Goal: Task Accomplishment & Management: Manage account settings

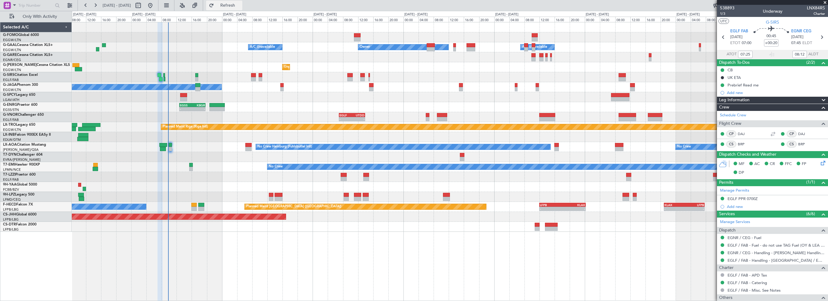
click at [241, 3] on span "Refresh" at bounding box center [227, 5] width 25 height 4
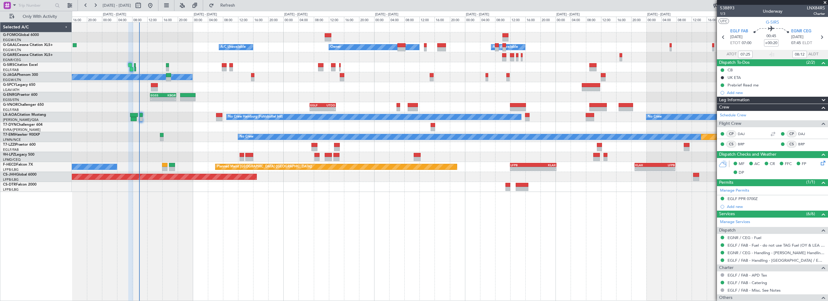
click at [233, 256] on div "Owner Owner A/C Unavailable A/C Unavailable Planned Maint [GEOGRAPHIC_DATA] ([G…" at bounding box center [450, 161] width 756 height 279
click at [235, 2] on button "Refresh" at bounding box center [224, 6] width 36 height 10
click at [155, 220] on div "Owner Owner A/C Unavailable A/C Unavailable Planned Maint [GEOGRAPHIC_DATA] ([G…" at bounding box center [450, 161] width 756 height 279
click at [198, 243] on div "Owner Owner A/C Unavailable A/C Unavailable Planned Maint [GEOGRAPHIC_DATA] ([G…" at bounding box center [450, 161] width 756 height 279
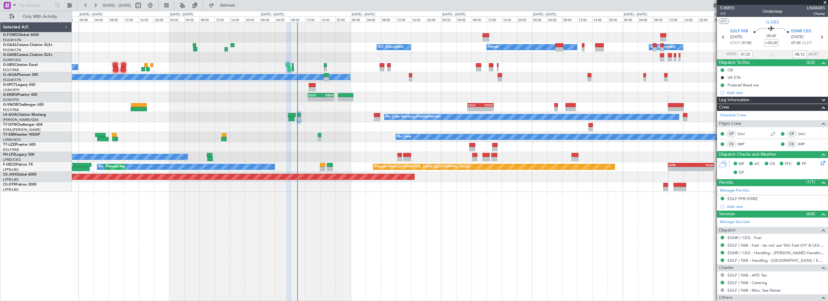
click at [281, 242] on div "Owner Owner A/C Unavailable A/C Unavailable A/C Unavailable Planned Maint [GEOG…" at bounding box center [450, 161] width 756 height 279
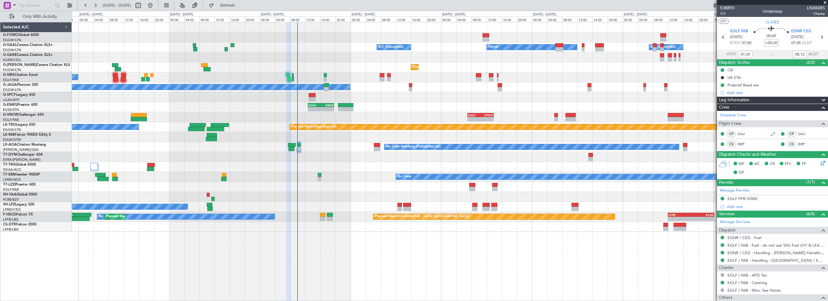
click at [365, 274] on div "Owner Owner A/C Unavailable A/C Unavailable Unplanned Maint [GEOGRAPHIC_DATA] (…" at bounding box center [450, 161] width 756 height 279
drag, startPoint x: 240, startPoint y: 6, endPoint x: 270, endPoint y: 18, distance: 32.0
click at [240, 6] on span "Refresh" at bounding box center [227, 5] width 25 height 4
click at [794, 30] on span "EGNR CEG" at bounding box center [801, 31] width 20 height 6
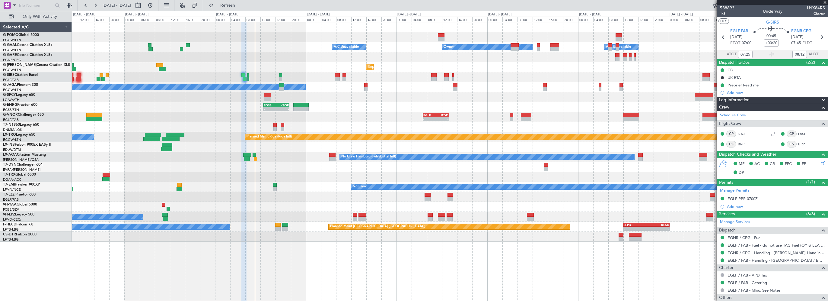
click at [295, 48] on div "Owner Owner A/C Unavailable A/C Unavailable" at bounding box center [450, 47] width 756 height 10
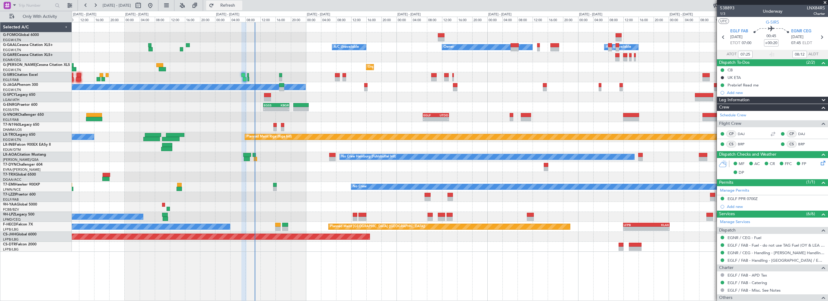
click at [238, 6] on span "Refresh" at bounding box center [227, 5] width 25 height 4
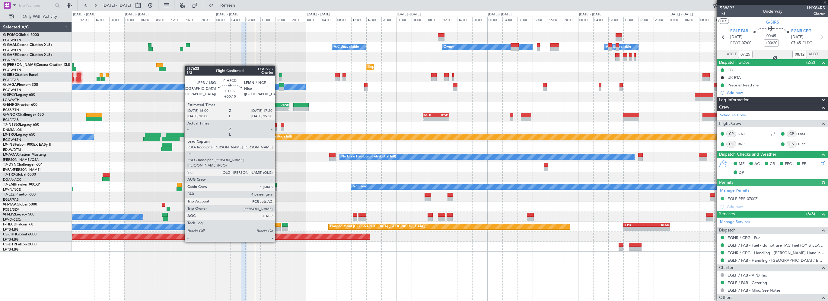
click at [278, 225] on div at bounding box center [277, 224] width 5 height 4
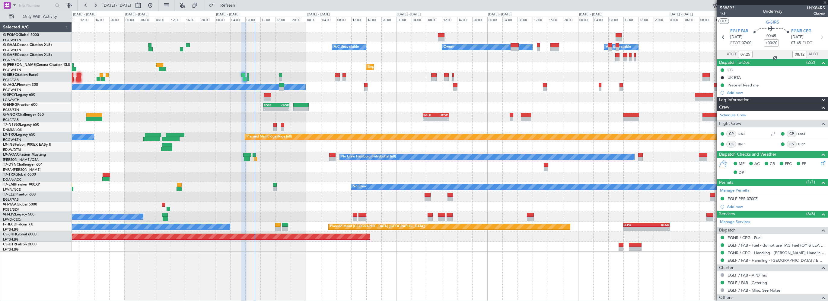
type input "+00:10"
type input "4"
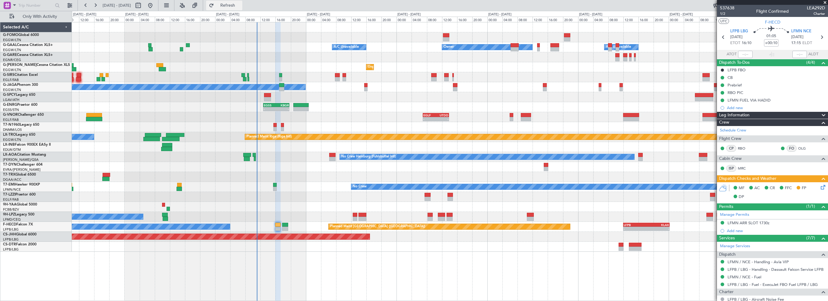
click at [241, 5] on span "Refresh" at bounding box center [227, 5] width 25 height 4
click at [239, 6] on span "Refresh" at bounding box center [227, 5] width 25 height 4
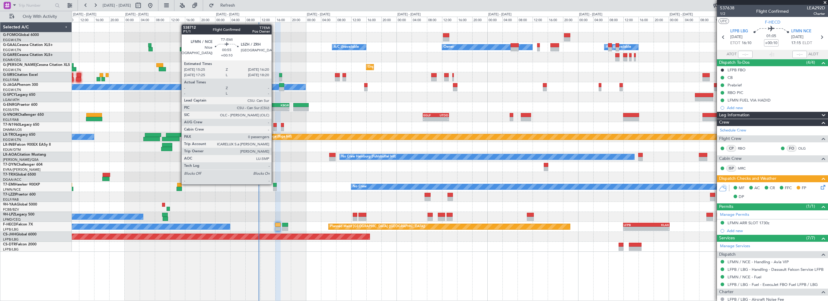
click at [274, 184] on div at bounding box center [275, 185] width 4 height 4
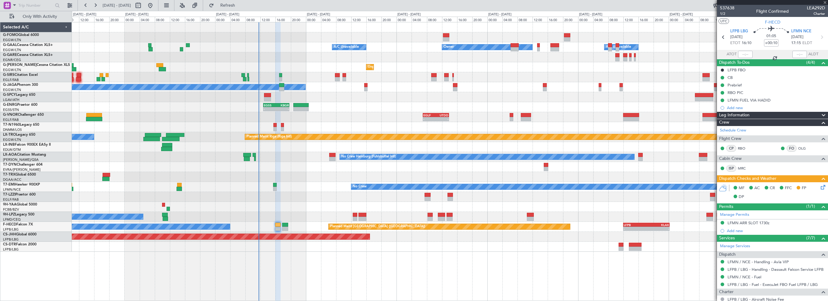
type input "0"
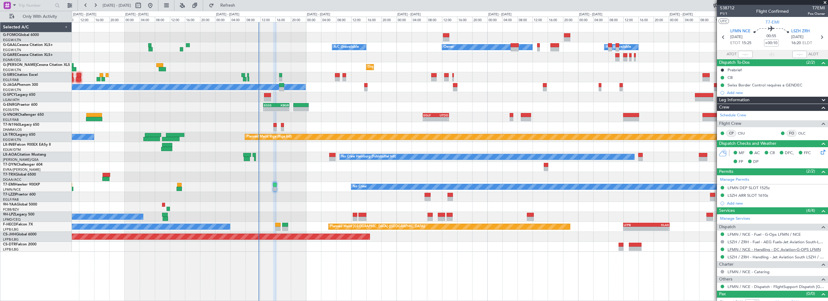
click at [783, 248] on link "LFMN / NCE - Handling - DC Aviation-G-OPS LFMN" at bounding box center [774, 249] width 93 height 5
click at [241, 7] on span "Refresh" at bounding box center [227, 5] width 25 height 4
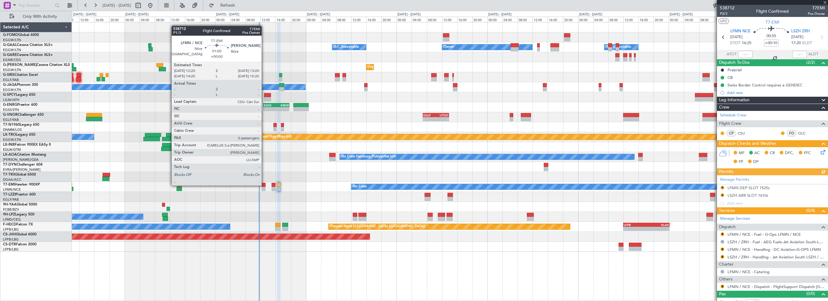
click at [264, 185] on div at bounding box center [264, 185] width 4 height 4
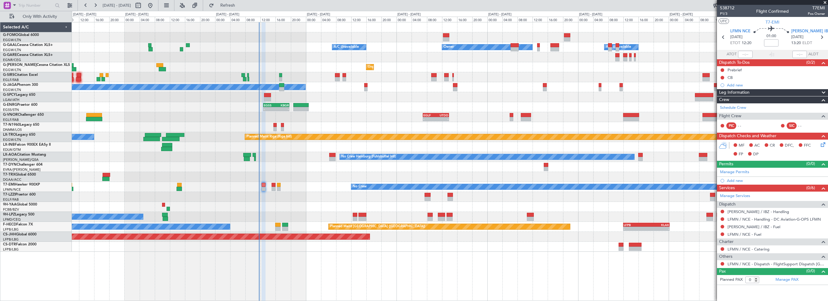
drag, startPoint x: 825, startPoint y: 3, endPoint x: 639, endPoint y: 1, distance: 185.7
click at [825, 3] on span at bounding box center [825, 2] width 6 height 5
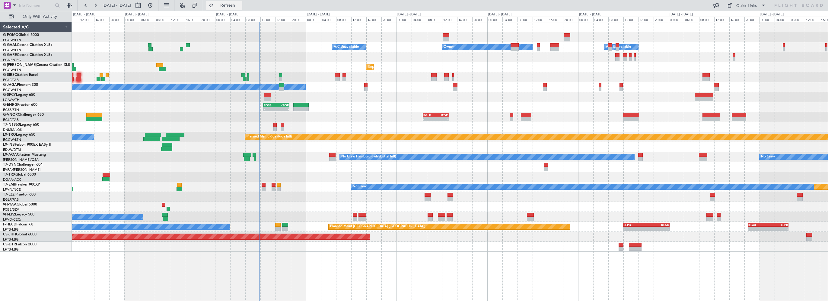
click at [238, 5] on span "Refresh" at bounding box center [227, 5] width 25 height 4
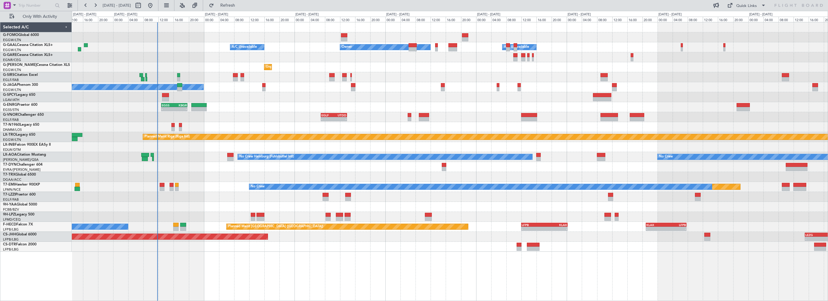
click at [282, 111] on div "- - EGSS 12:45 Z KBGR 19:40 Z" at bounding box center [450, 107] width 756 height 10
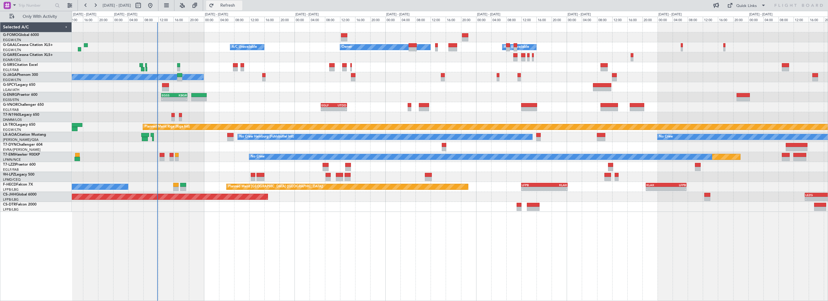
click at [241, 5] on span "Refresh" at bounding box center [227, 5] width 25 height 4
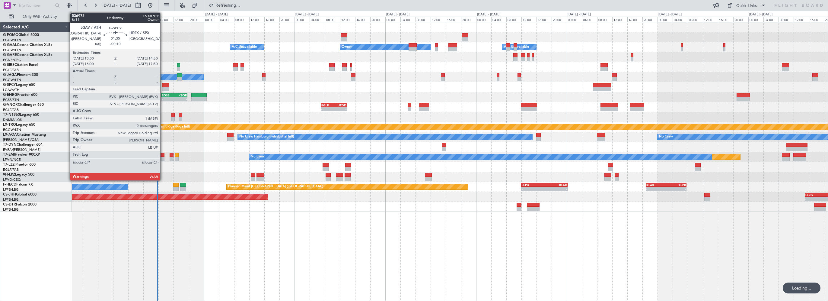
click at [163, 83] on div at bounding box center [165, 85] width 7 height 4
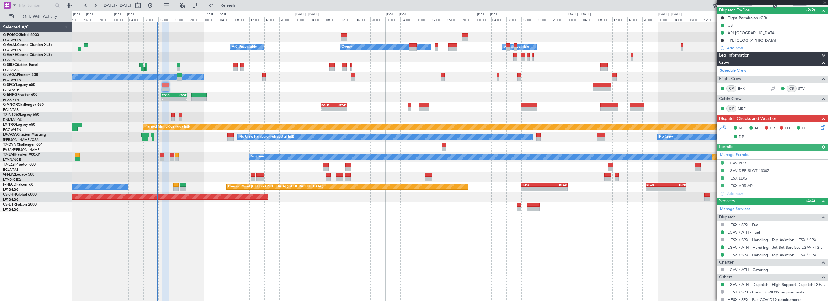
scroll to position [98, 0]
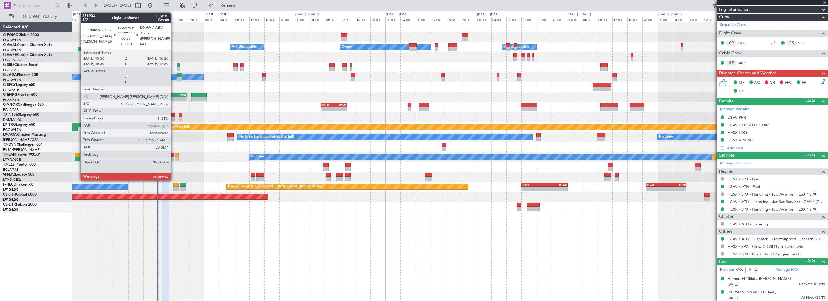
click at [174, 116] on div at bounding box center [172, 115] width 3 height 4
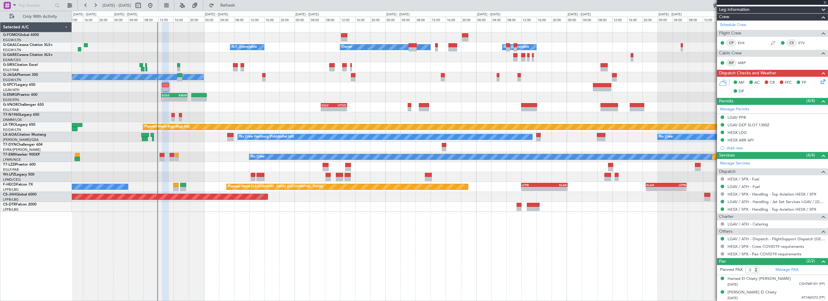
click at [181, 115] on div at bounding box center [180, 115] width 3 height 4
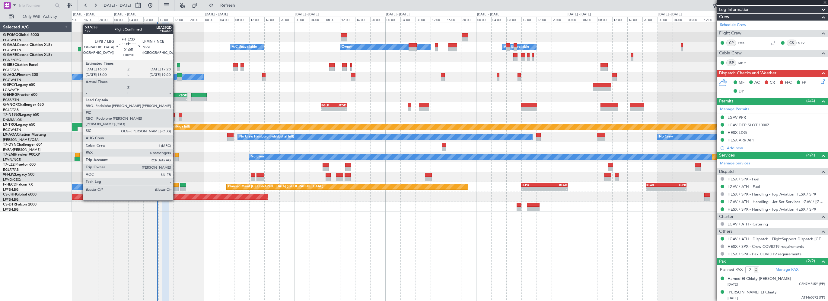
type input "-00:05"
type input "0"
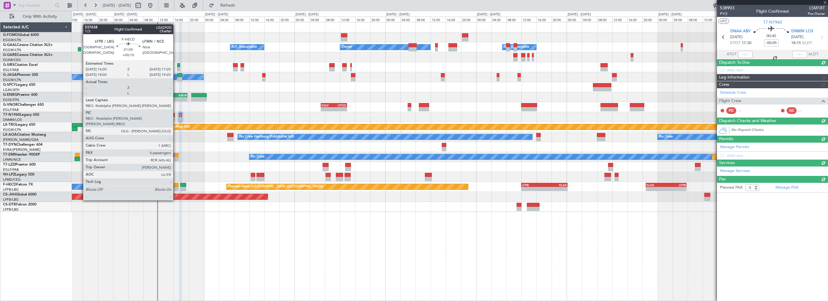
click at [176, 183] on div at bounding box center [175, 185] width 5 height 4
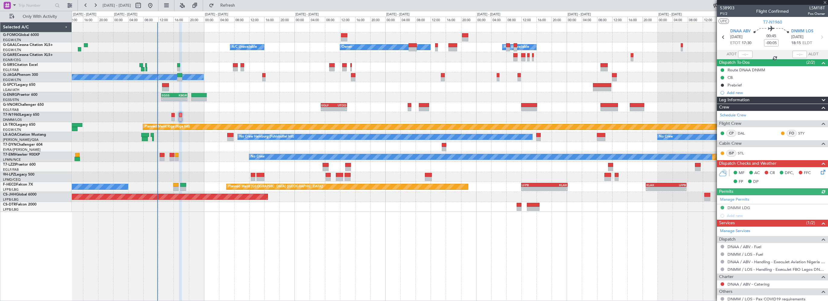
type input "+00:10"
type input "4"
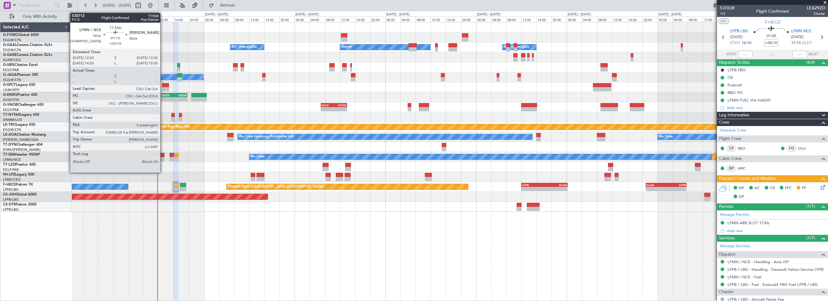
click at [163, 154] on div at bounding box center [162, 155] width 5 height 4
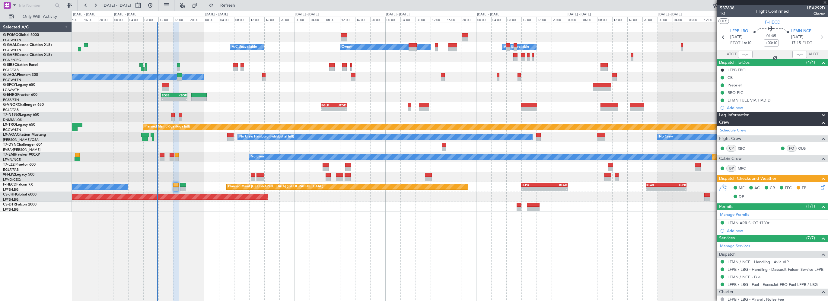
type input "+00:15"
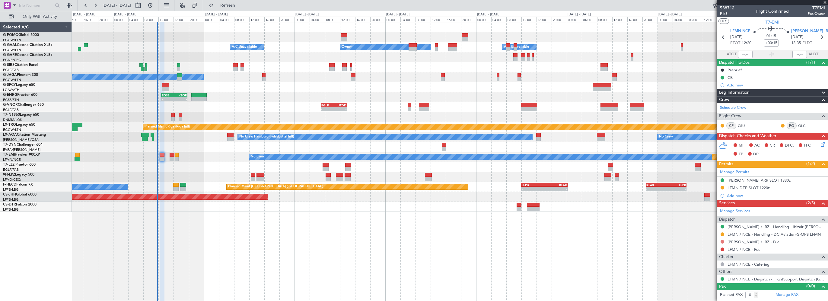
click at [722, 240] on button at bounding box center [723, 242] width 4 height 4
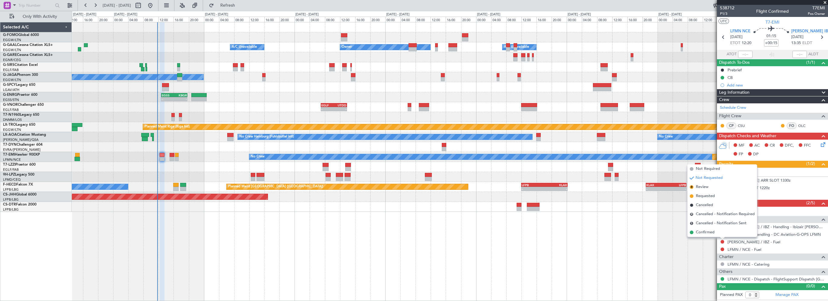
click at [708, 170] on span "Not Required" at bounding box center [708, 169] width 24 height 6
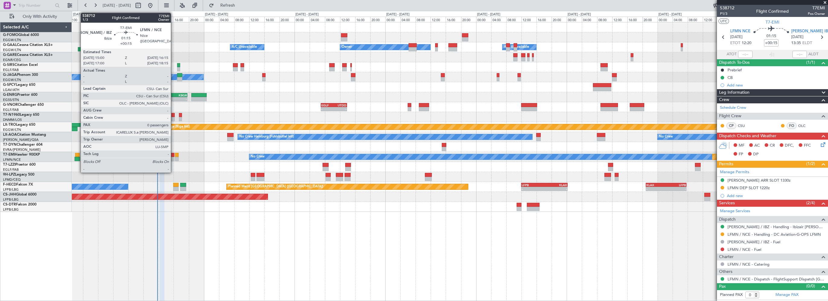
click at [174, 153] on div at bounding box center [172, 155] width 5 height 4
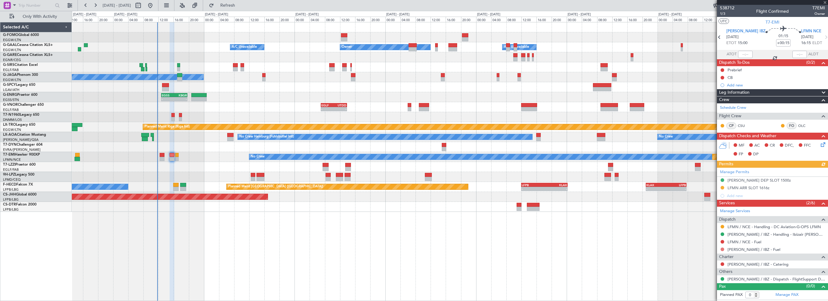
click at [722, 248] on button at bounding box center [723, 249] width 4 height 4
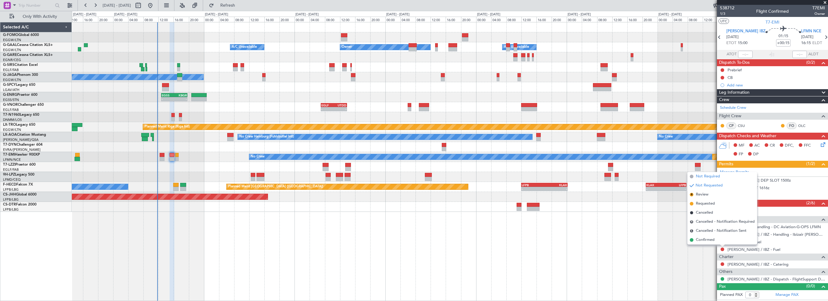
click at [714, 177] on span "Not Required" at bounding box center [708, 176] width 24 height 6
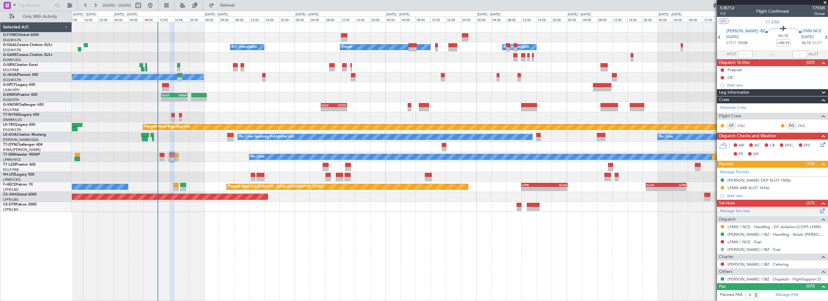
type input "2"
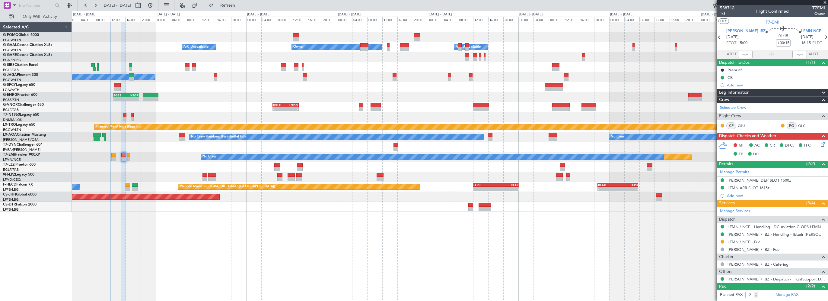
click at [151, 31] on div at bounding box center [450, 27] width 756 height 10
click at [241, 5] on span "Refresh" at bounding box center [227, 5] width 25 height 4
click at [249, 34] on div "- - EGGW 03:55 Z KSFO 14:45 Z" at bounding box center [450, 37] width 756 height 10
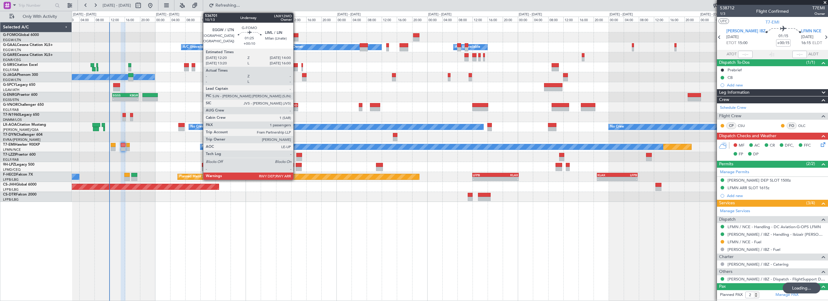
click at [296, 33] on div at bounding box center [295, 35] width 6 height 4
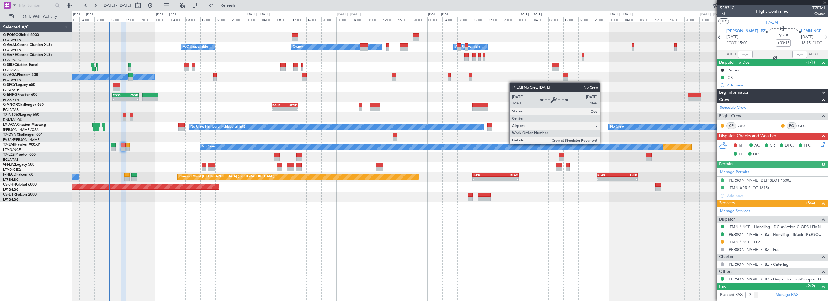
type input "+00:10"
type input "1"
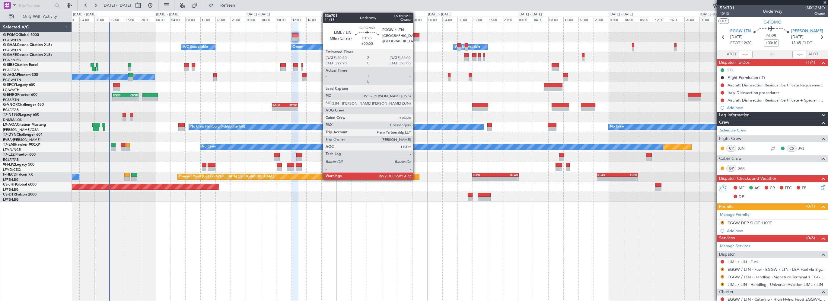
click at [416, 33] on div at bounding box center [416, 35] width 6 height 4
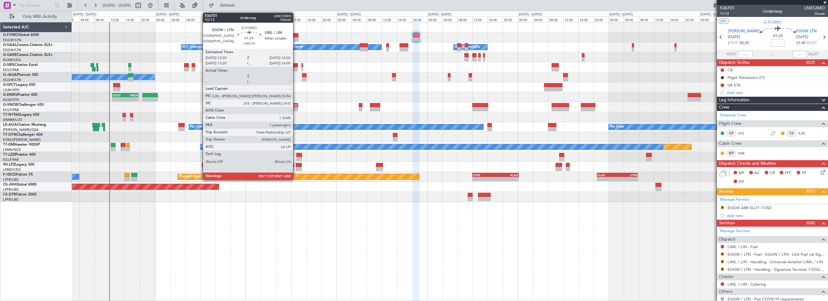
click at [295, 34] on div at bounding box center [295, 35] width 6 height 4
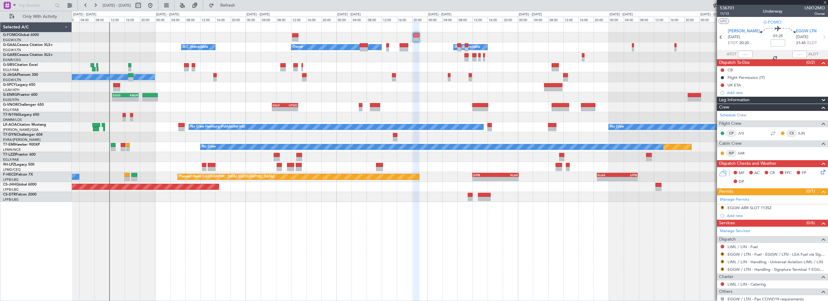
type input "+00:10"
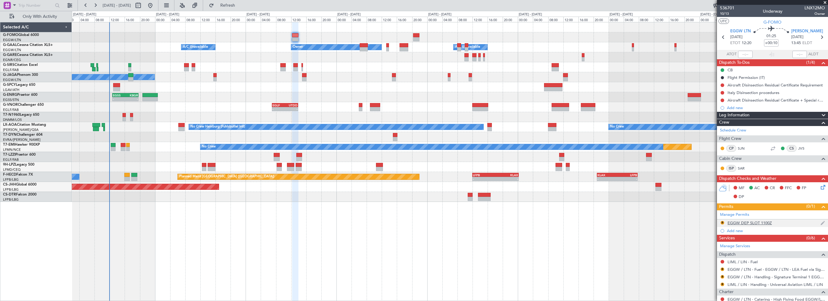
click at [753, 224] on div "EGGW DEP SLOT 1100Z" at bounding box center [750, 222] width 44 height 5
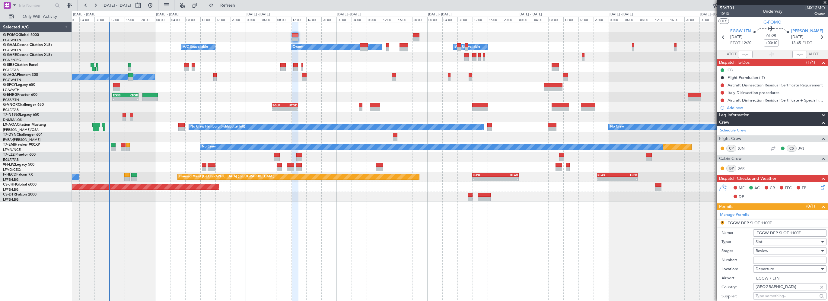
drag, startPoint x: 798, startPoint y: 232, endPoint x: 791, endPoint y: 232, distance: 6.3
click at [791, 232] on input "EGGW DEP SLOT 1100Z" at bounding box center [789, 232] width 73 height 7
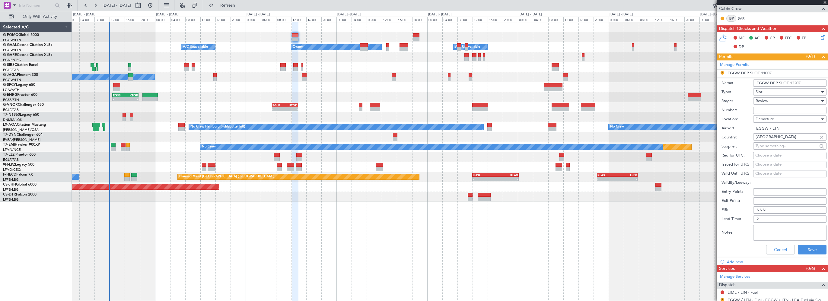
scroll to position [181, 0]
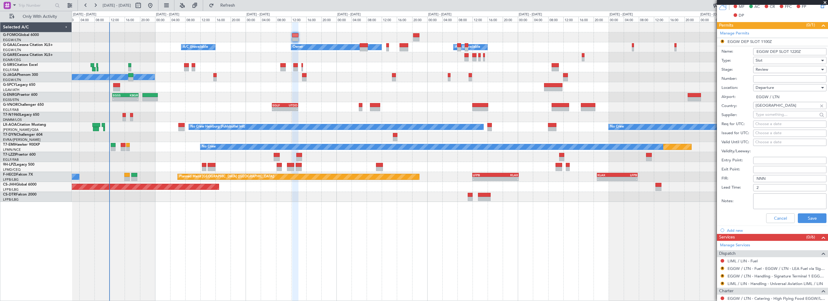
click at [799, 50] on input "EGGW DEP SLOT 1220Z" at bounding box center [789, 51] width 73 height 7
type input "EGGW DEP SLOT 1220z"
click at [809, 219] on button "Save" at bounding box center [812, 218] width 29 height 10
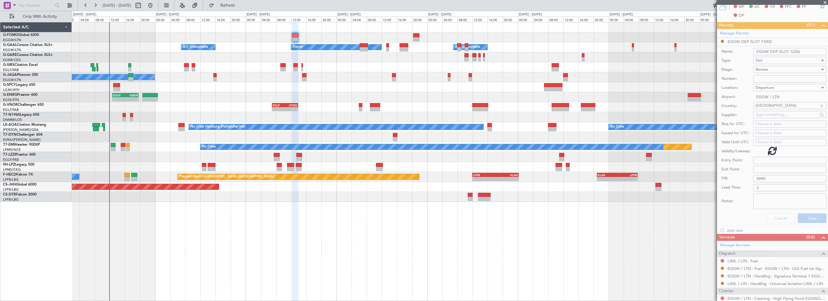
scroll to position [62, 0]
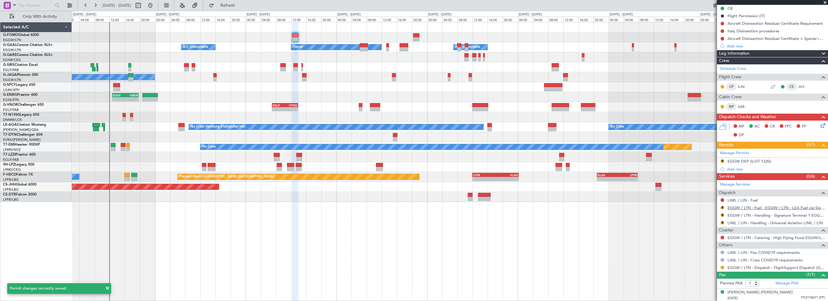
click at [767, 208] on link "EGGW / LTN - Fuel - EGGW / LTN - LEA Fuel via Signature in EGGW" at bounding box center [776, 207] width 97 height 5
drag, startPoint x: 721, startPoint y: 205, endPoint x: 721, endPoint y: 216, distance: 10.6
click at [722, 206] on button "R" at bounding box center [723, 208] width 4 height 4
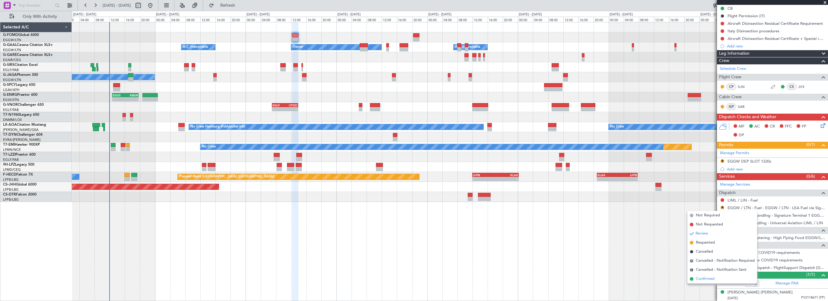
click at [708, 280] on span "Confirmed" at bounding box center [705, 279] width 19 height 6
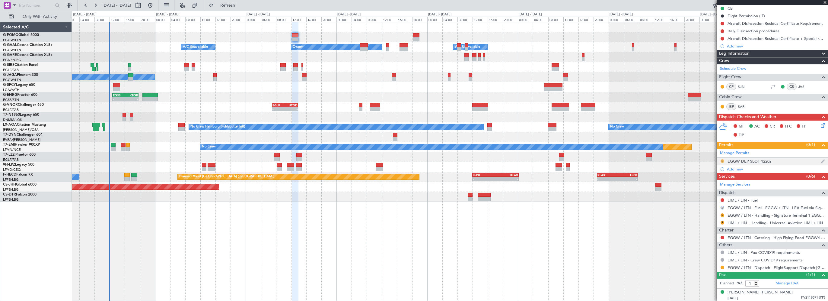
click at [721, 160] on button "R" at bounding box center [723, 161] width 4 height 4
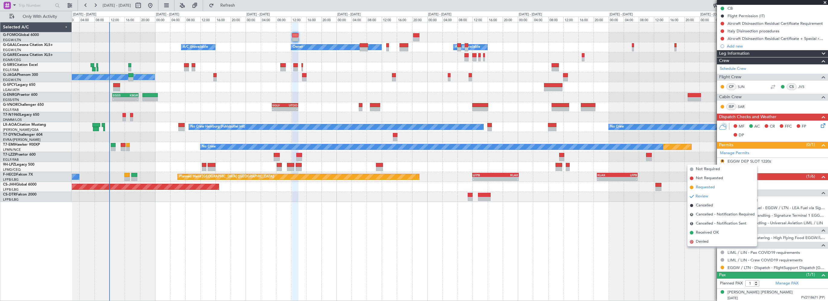
click at [705, 186] on span "Requested" at bounding box center [705, 187] width 19 height 6
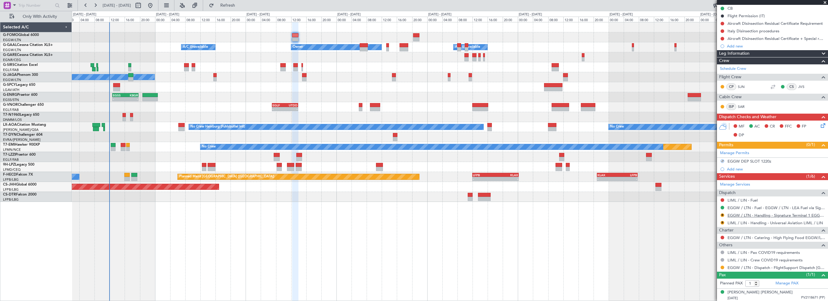
click at [755, 213] on link "EGGW / LTN - Handling - Signature Terminal 1 EGGW / LTN" at bounding box center [776, 215] width 97 height 5
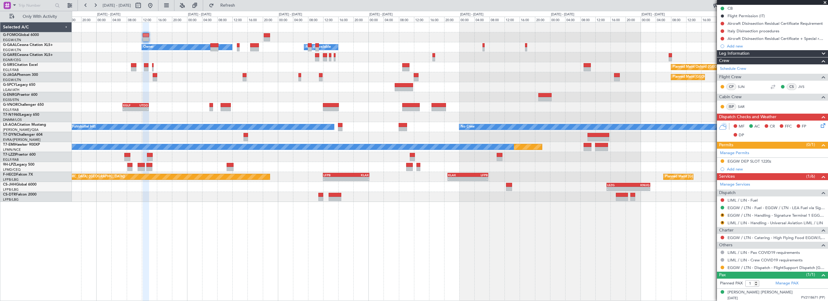
click at [399, 61] on div at bounding box center [450, 57] width 756 height 10
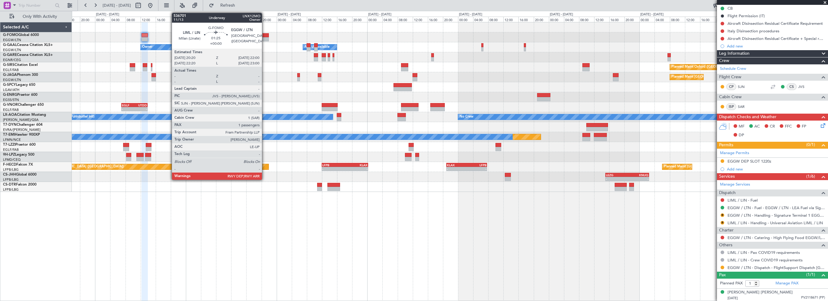
click at [265, 34] on div at bounding box center [266, 35] width 6 height 4
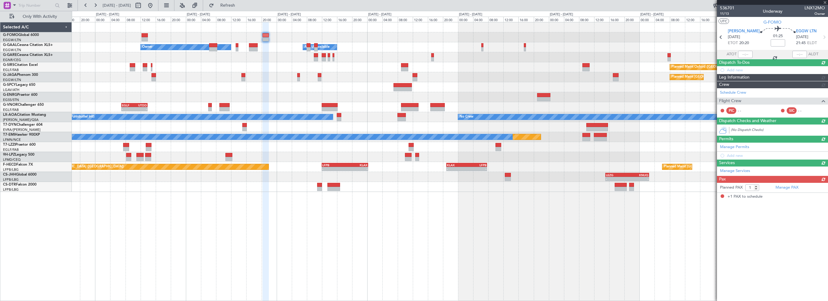
scroll to position [0, 0]
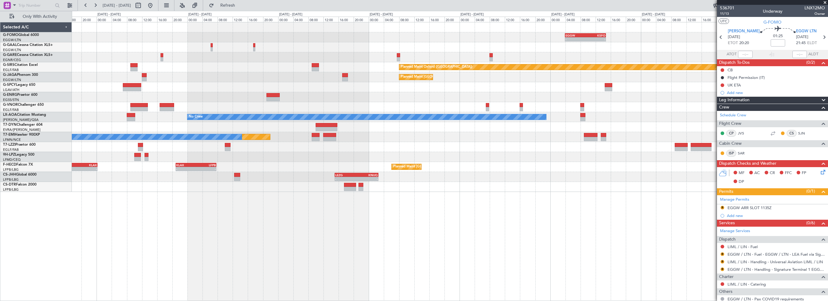
click at [323, 55] on div "- - EGGW 03:55 Z KSFO 14:45 Z - - KSFO 22:15 Z EGGW 08:00 Z Owner A/C Unavailab…" at bounding box center [450, 106] width 756 height 169
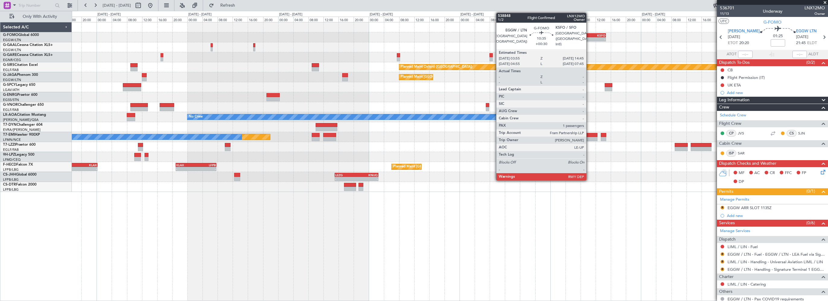
click at [589, 34] on div "KSFO" at bounding box center [596, 36] width 20 height 4
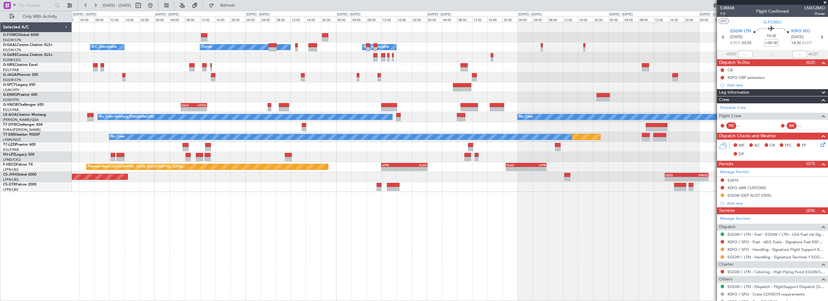
click at [539, 91] on div at bounding box center [450, 87] width 756 height 10
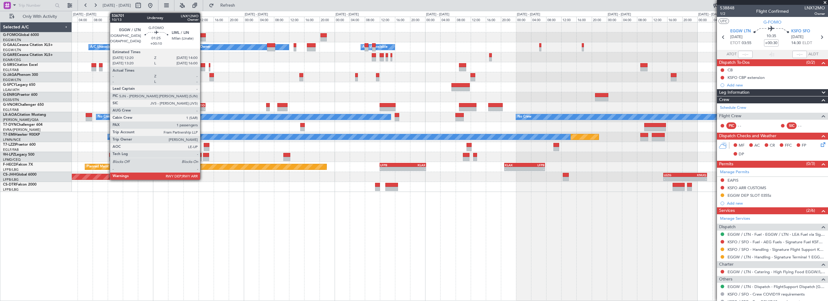
click at [203, 34] on div at bounding box center [203, 35] width 6 height 4
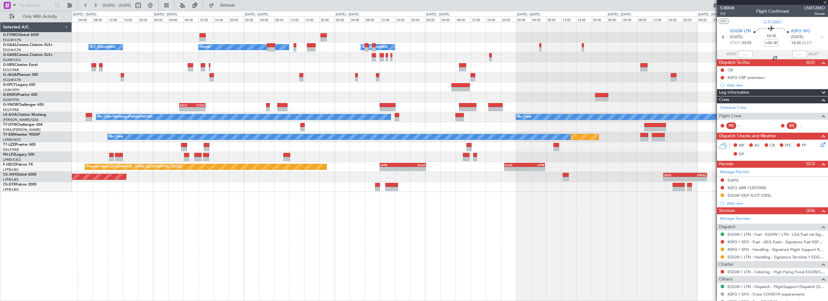
type input "+00:10"
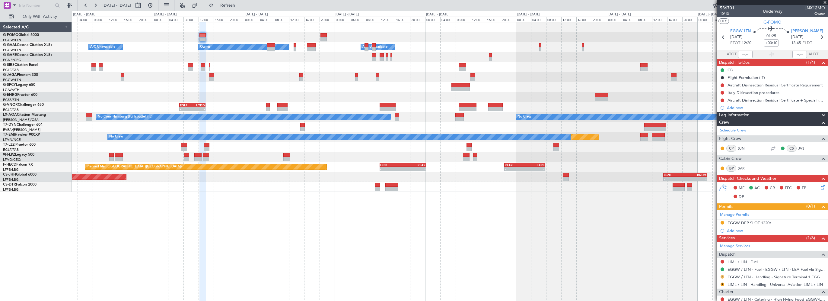
click at [722, 275] on button "R" at bounding box center [723, 277] width 4 height 4
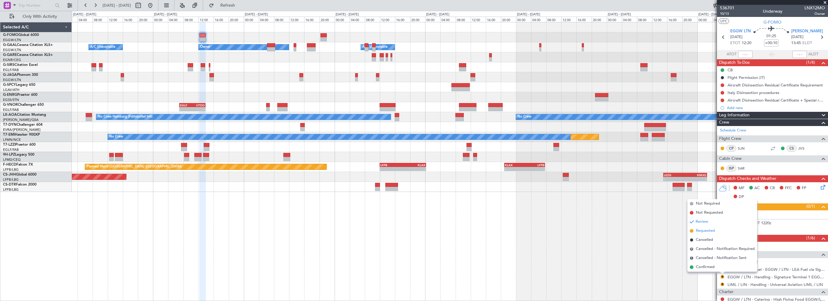
click at [709, 231] on span "Requested" at bounding box center [705, 231] width 19 height 6
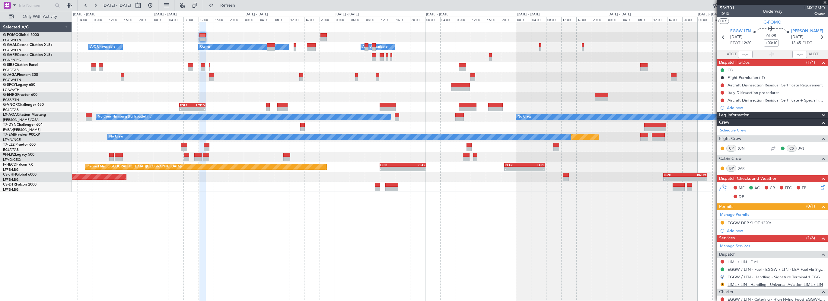
click at [746, 284] on link "LIML / LIN - Handling - Universal Aviation LIML / LIN" at bounding box center [775, 284] width 95 height 5
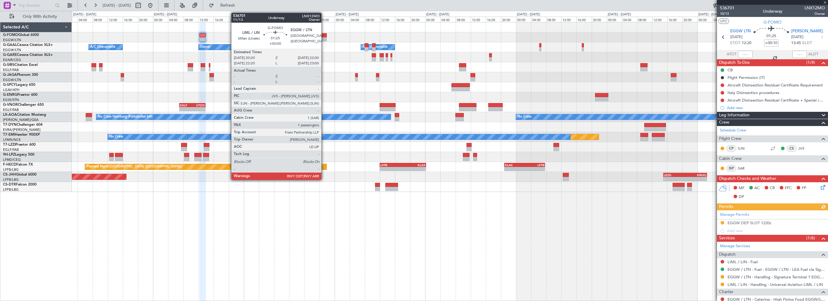
click at [324, 34] on div at bounding box center [324, 35] width 6 height 4
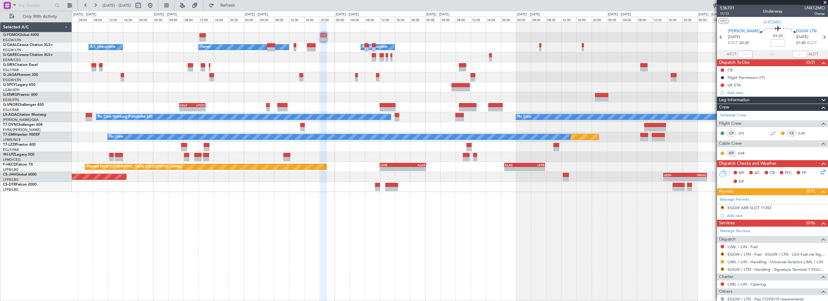
click at [723, 254] on button "R" at bounding box center [723, 254] width 4 height 4
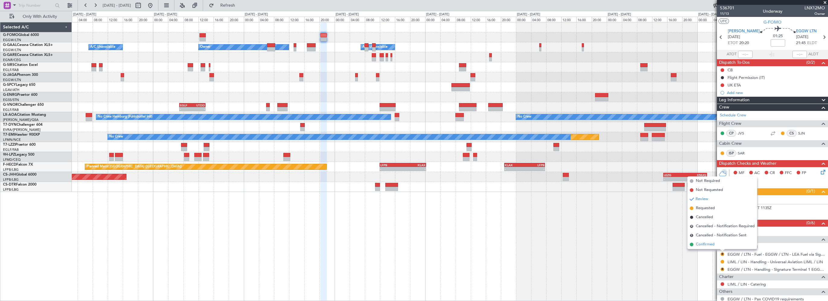
click at [707, 246] on span "Confirmed" at bounding box center [705, 244] width 19 height 6
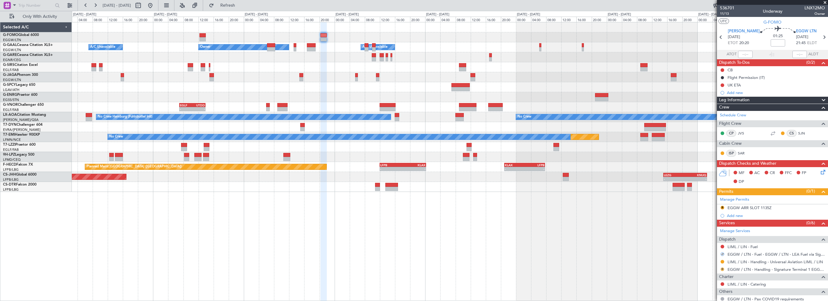
click at [723, 269] on button "R" at bounding box center [723, 269] width 4 height 4
click at [704, 226] on span "Requested" at bounding box center [705, 223] width 19 height 6
click at [762, 208] on div "EGGW ARR SLOT 1135Z" at bounding box center [750, 207] width 44 height 5
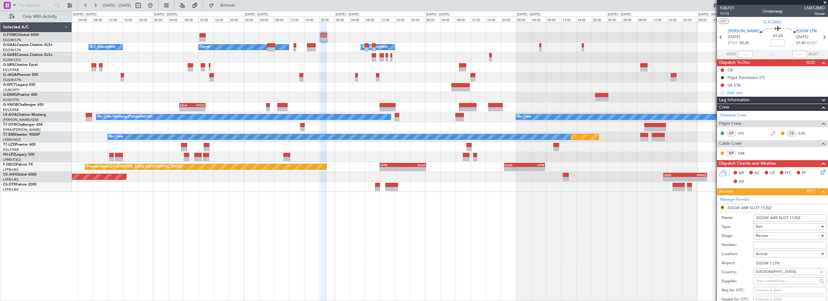
drag, startPoint x: 797, startPoint y: 217, endPoint x: 789, endPoint y: 217, distance: 8.2
click at [789, 217] on input "EGGW ARR SLOT 1135Z" at bounding box center [789, 217] width 73 height 7
type input "EGGW ARR SLOT 2145z"
click at [773, 232] on div "Review" at bounding box center [788, 235] width 64 height 9
click at [764, 276] on span "Requested" at bounding box center [787, 274] width 63 height 9
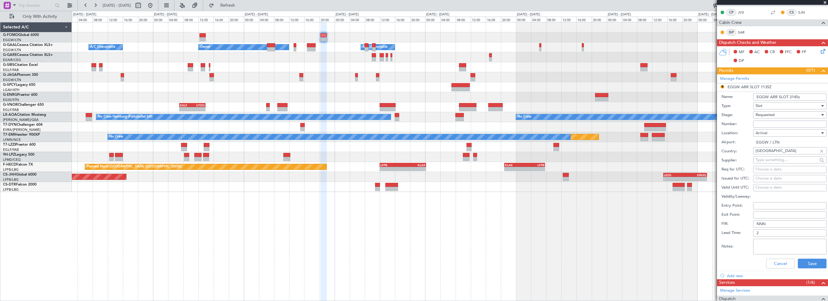
scroll to position [151, 0]
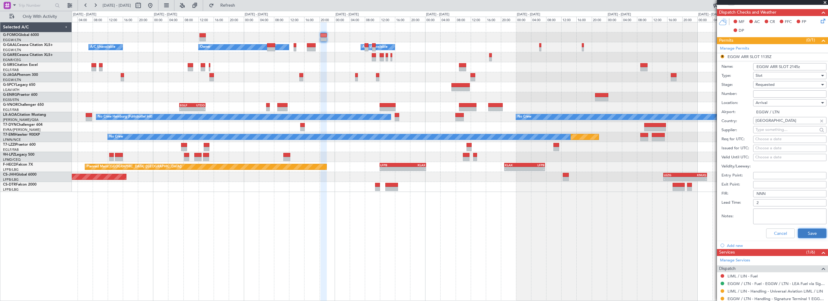
click at [809, 229] on button "Save" at bounding box center [812, 233] width 29 height 10
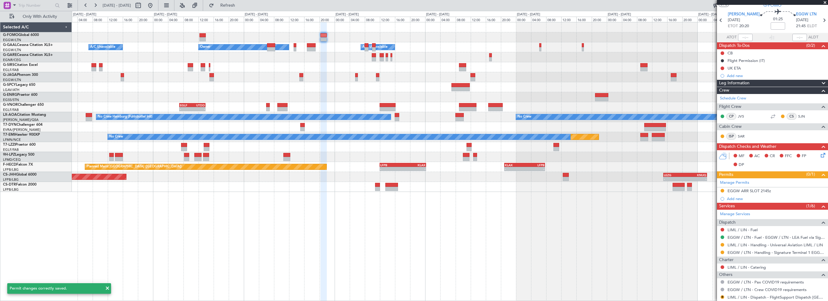
scroll to position [0, 0]
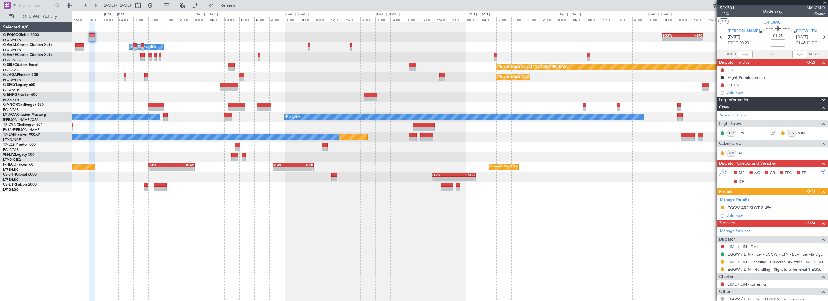
click at [296, 48] on div "EGGW 03:55 Z KSFO 14:45 Z - - - - KSFO 22:15 Z EGGW 08:00 Z Owner A/C Unavailab…" at bounding box center [450, 106] width 756 height 169
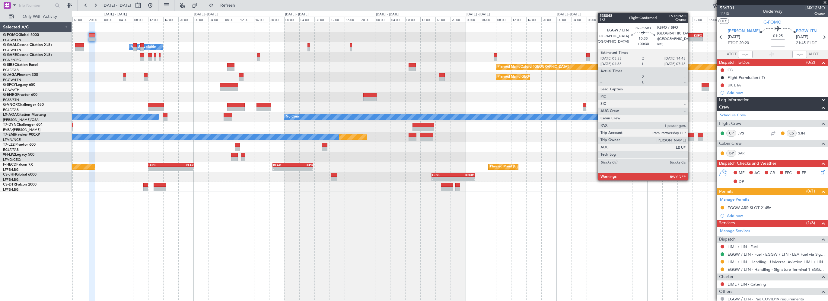
click at [691, 34] on div "KSFO" at bounding box center [692, 36] width 20 height 4
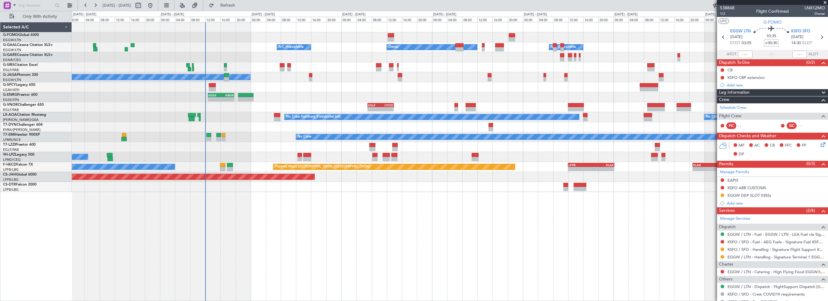
click at [511, 87] on div "Owner A/C Unavailable Owner A/C Unavailable A/C Unavailable Planned Maint Oxfor…" at bounding box center [450, 106] width 756 height 169
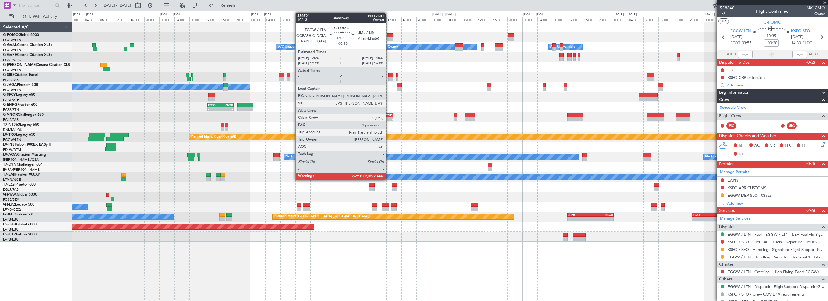
click at [388, 35] on div at bounding box center [390, 35] width 6 height 4
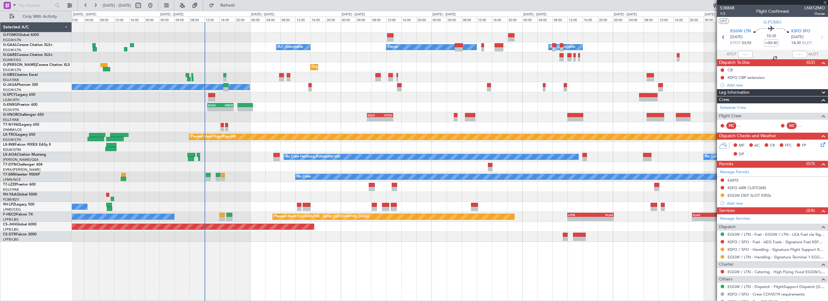
type input "+00:10"
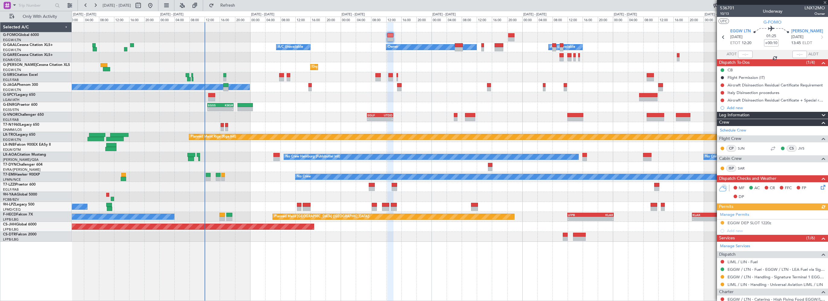
click at [749, 116] on mat-tooltip-component "Aircraft Disinsection Residual Certificate + Special request" at bounding box center [773, 110] width 100 height 16
click at [730, 115] on mat-tooltip-component "Aircraft Disinsection Residual Certificate + Special request" at bounding box center [773, 110] width 100 height 16
click at [808, 111] on div "Aircraft Disinsection Residual Certificate + Special request" at bounding box center [772, 111] width 91 height 8
click at [818, 114] on mat-tooltip-component "Aircraft Disinsection Residual Certificate + Special request" at bounding box center [773, 110] width 100 height 16
click at [729, 115] on span "Leg Information" at bounding box center [734, 115] width 30 height 7
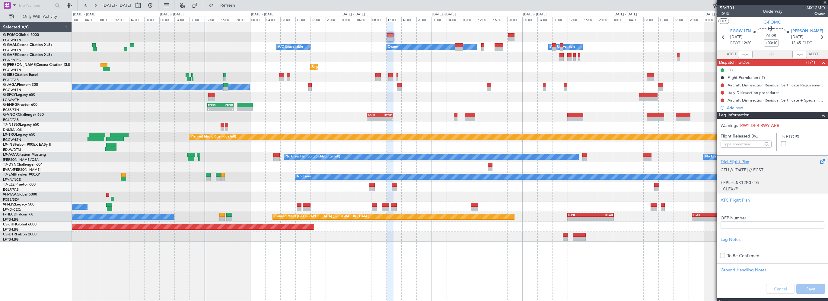
click at [730, 164] on div "Trial Flight Plan" at bounding box center [773, 161] width 104 height 6
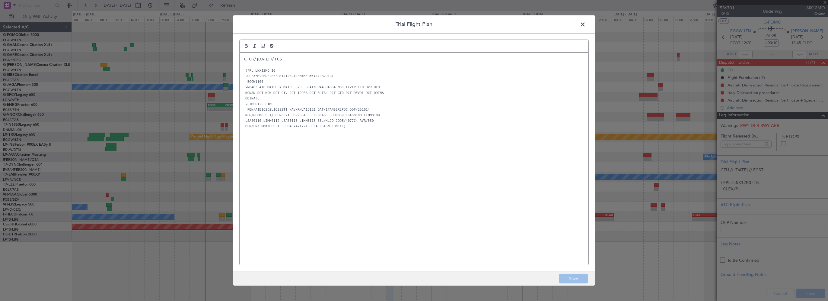
drag, startPoint x: 238, startPoint y: 56, endPoint x: 243, endPoint y: 57, distance: 4.3
click at [238, 56] on div "Trial Flight Plan CTU // 12OCT // FCST (FPL-LNX12MO-IG -GLEX/M-SBDE2E3FGHIJ1J3J…" at bounding box center [414, 150] width 362 height 270
click at [244, 58] on p "CTU // 12OCT // FCST" at bounding box center [414, 58] width 340 height 5
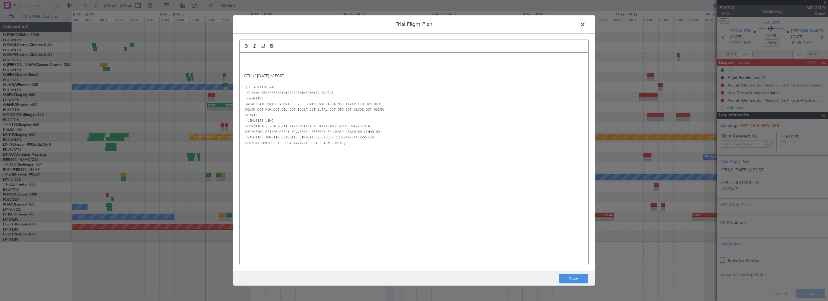
click at [242, 58] on div "CTU // 12OCT // FCST (FPL-LNX12MO-IG -GLEX/M-SBDE2E3FGHIJ1J3J4J5M1M3RWXYZ/LB2D1…" at bounding box center [414, 159] width 349 height 212
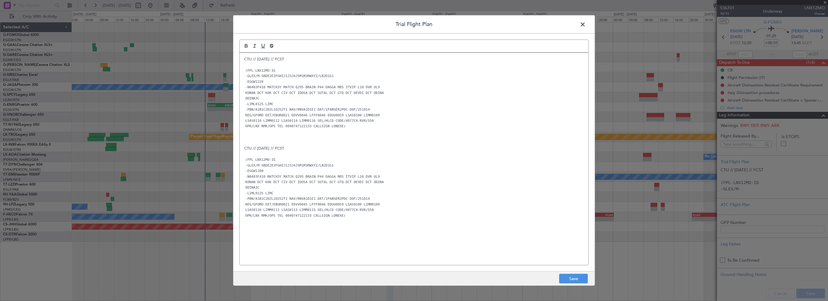
click at [268, 135] on p at bounding box center [414, 136] width 340 height 5
click at [267, 139] on p at bounding box center [414, 136] width 340 height 5
click at [399, 144] on p "CTU // 12OCT // FCST" at bounding box center [414, 142] width 340 height 5
drag, startPoint x: 574, startPoint y: 278, endPoint x: 656, endPoint y: 271, distance: 81.8
click at [574, 277] on button "Save" at bounding box center [573, 278] width 29 height 10
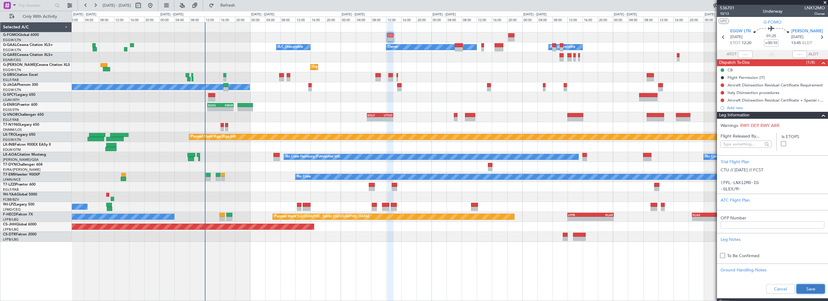
click at [801, 291] on button "Save" at bounding box center [811, 289] width 29 height 10
click at [344, 287] on div "Owner Owner A/C Unavailable A/C Unavailable Unplanned Maint London (Luton) A/C …" at bounding box center [450, 161] width 756 height 279
click at [820, 114] on span at bounding box center [823, 115] width 7 height 7
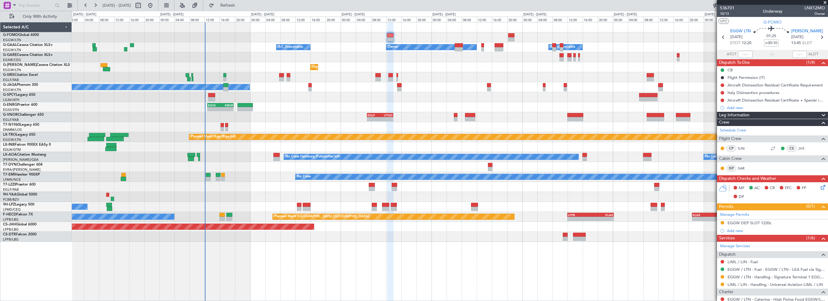
drag, startPoint x: 826, startPoint y: 3, endPoint x: 807, endPoint y: 1, distance: 18.2
click at [825, 3] on span at bounding box center [825, 2] width 6 height 5
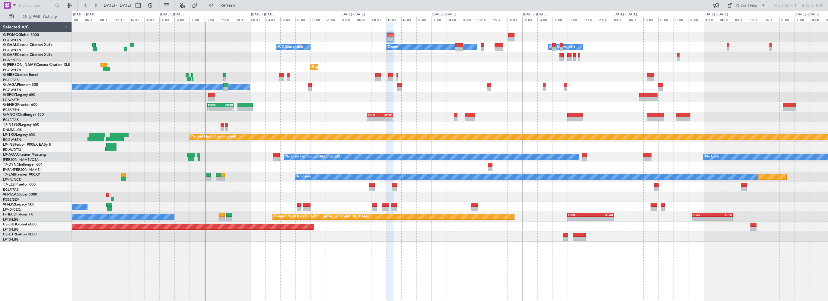
type input "0"
click at [386, 34] on div at bounding box center [450, 37] width 756 height 10
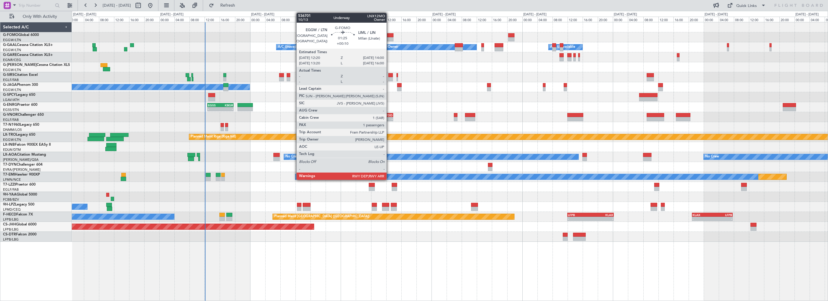
click at [390, 34] on div at bounding box center [390, 35] width 6 height 4
click at [392, 35] on div at bounding box center [390, 35] width 6 height 4
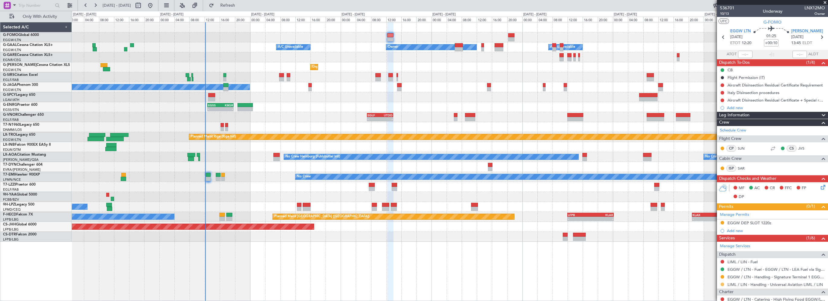
click at [722, 283] on button at bounding box center [723, 284] width 4 height 4
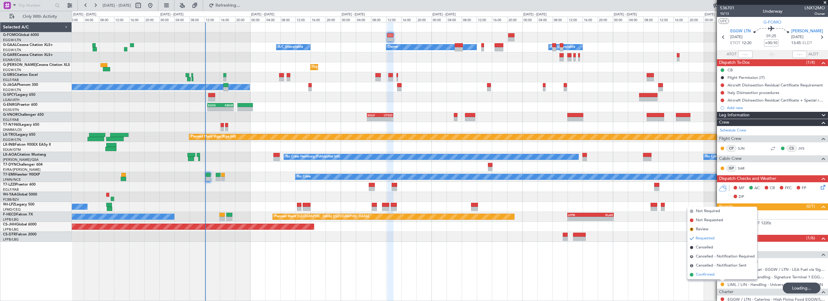
click at [706, 275] on span "Confirmed" at bounding box center [705, 274] width 19 height 6
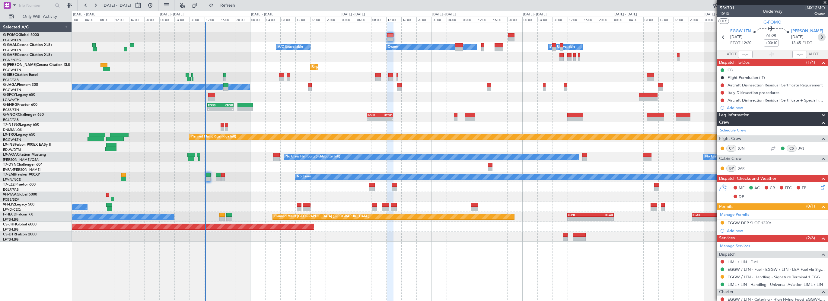
click at [819, 37] on icon at bounding box center [822, 37] width 8 height 8
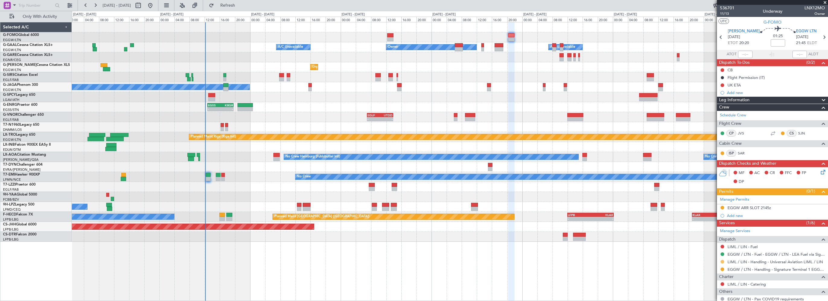
click at [724, 260] on button at bounding box center [723, 262] width 4 height 4
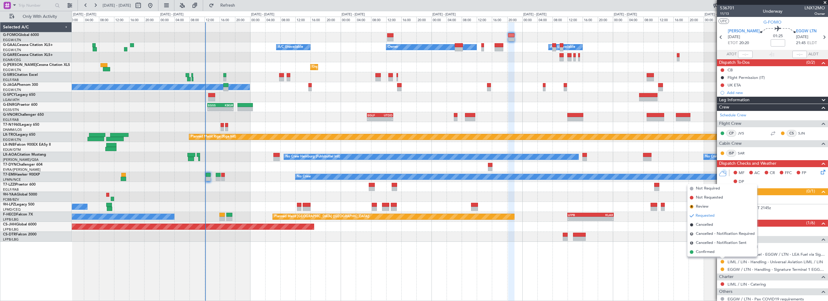
click at [704, 251] on span "Confirmed" at bounding box center [705, 252] width 19 height 6
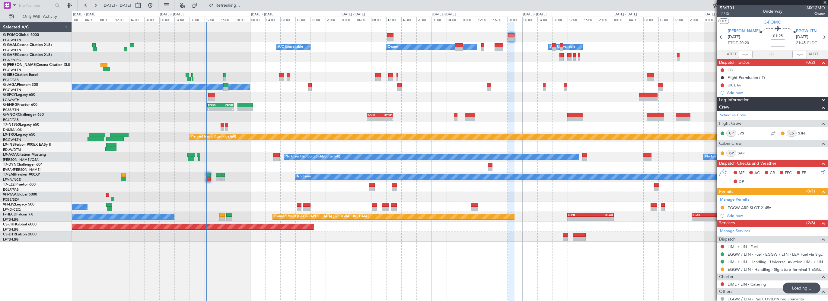
click at [361, 103] on div "Owner Owner A/C Unavailable A/C Unavailable A/C Unavailable Planned Maint Oxfor…" at bounding box center [450, 131] width 756 height 219
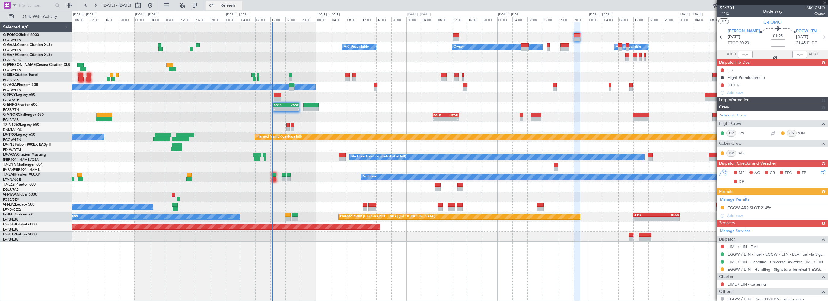
click at [242, 1] on button "Refresh" at bounding box center [224, 6] width 36 height 10
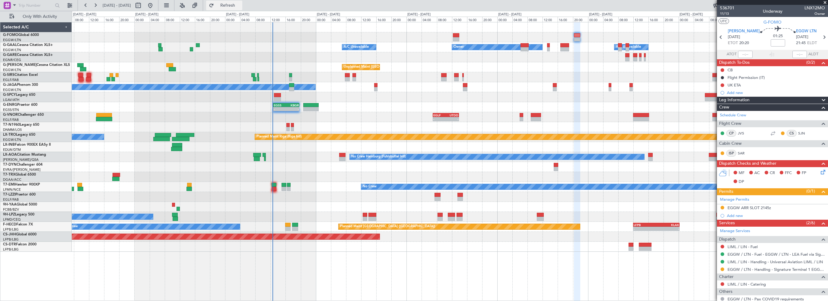
click at [242, 1] on button "Refresh" at bounding box center [224, 6] width 36 height 10
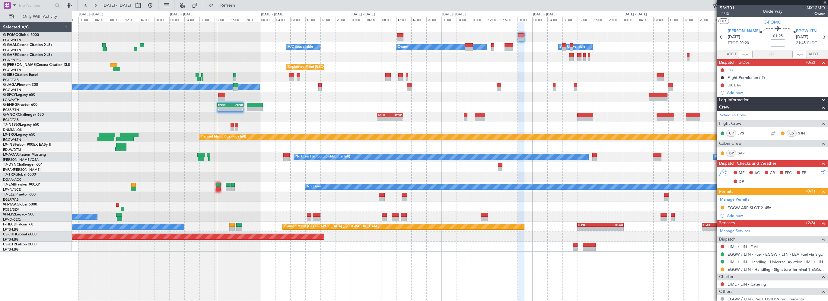
click at [237, 46] on div "Owner A/C Unavailable Owner A/C Unavailable Unplanned Maint London (Luton) A/C …" at bounding box center [450, 136] width 756 height 229
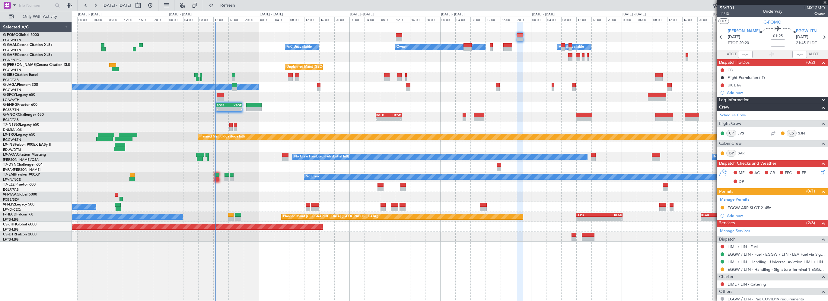
click at [826, 2] on span at bounding box center [825, 2] width 6 height 5
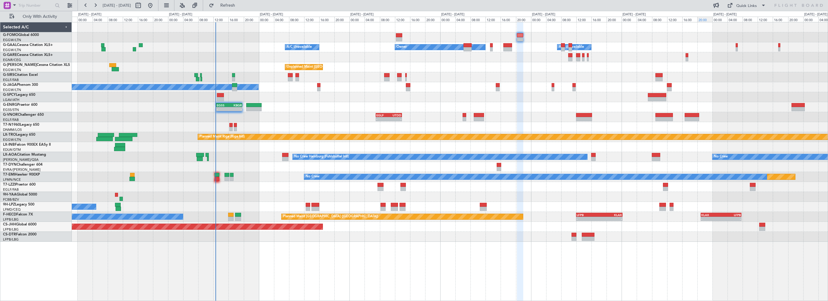
type input "0"
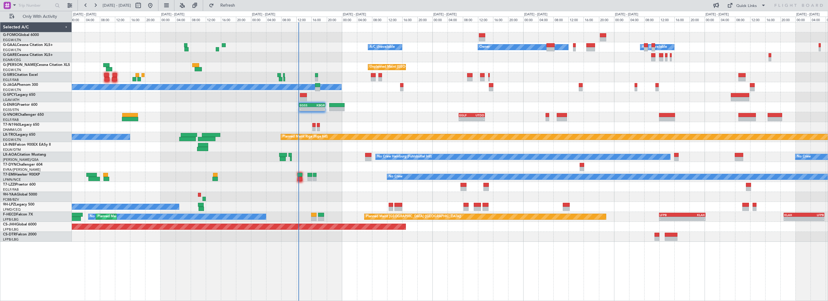
click at [533, 76] on div "A/C Unavailable Planned Maint Oxford (Kidlington)" at bounding box center [450, 77] width 756 height 10
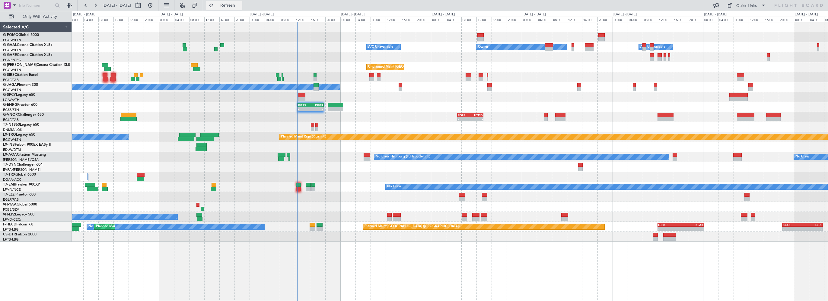
click at [242, 9] on button "Refresh" at bounding box center [224, 6] width 36 height 10
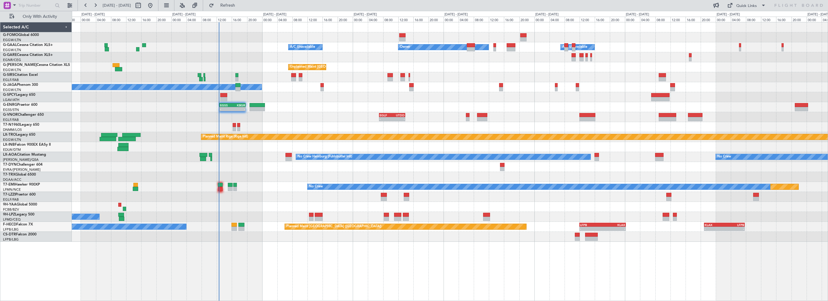
click at [247, 170] on div at bounding box center [450, 167] width 756 height 10
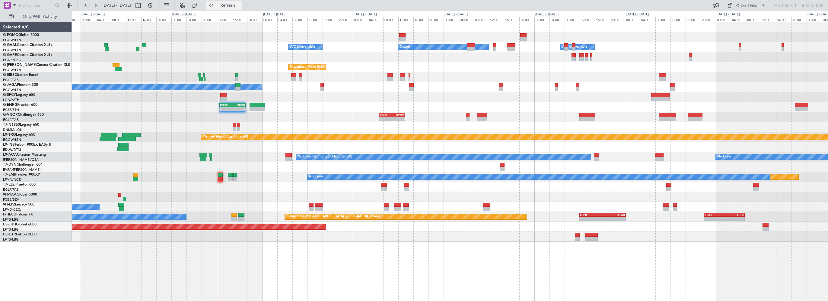
click at [241, 5] on span "Refresh" at bounding box center [227, 5] width 25 height 4
click at [303, 100] on div "14:00 Z 20:40 Z GVAC 13:30 Z LGAV 20:35 Z" at bounding box center [450, 97] width 756 height 10
click at [241, 5] on span "Refresh" at bounding box center [227, 5] width 25 height 4
